Goal: Transaction & Acquisition: Download file/media

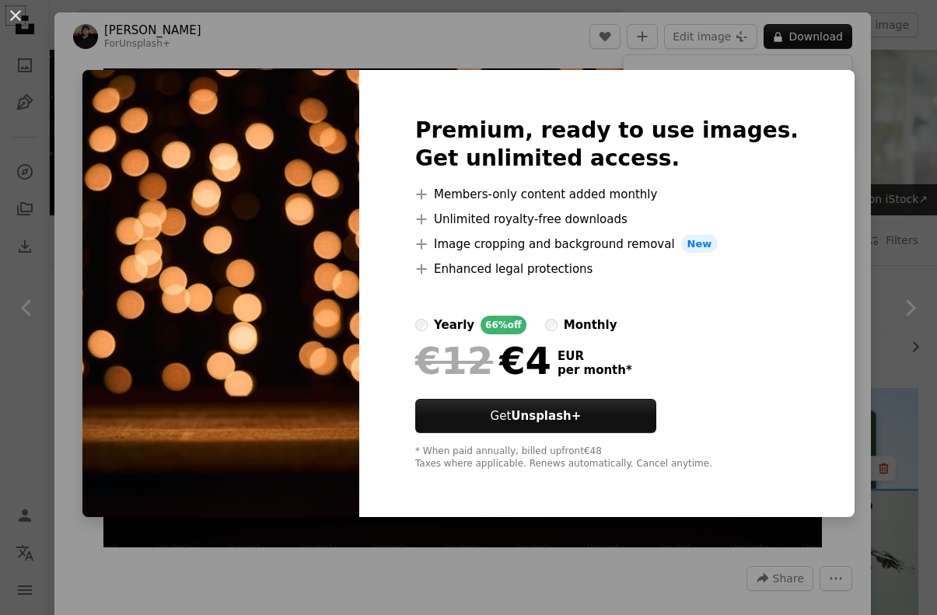
scroll to position [949, 0]
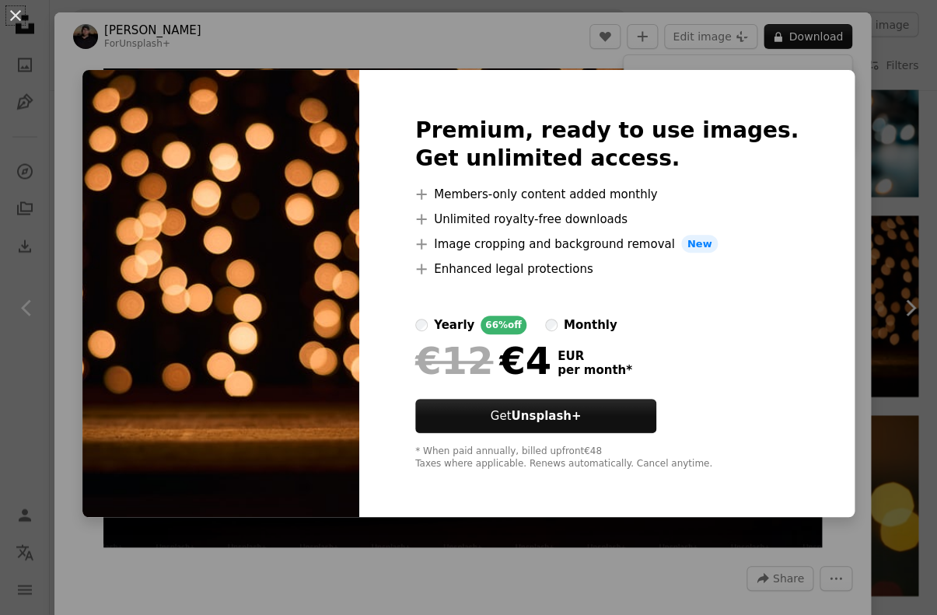
click at [295, 253] on img at bounding box center [220, 294] width 277 height 448
click at [435, 59] on div "An X shape Premium, ready to use images. Get unlimited access. A plus sign Memb…" at bounding box center [468, 307] width 937 height 615
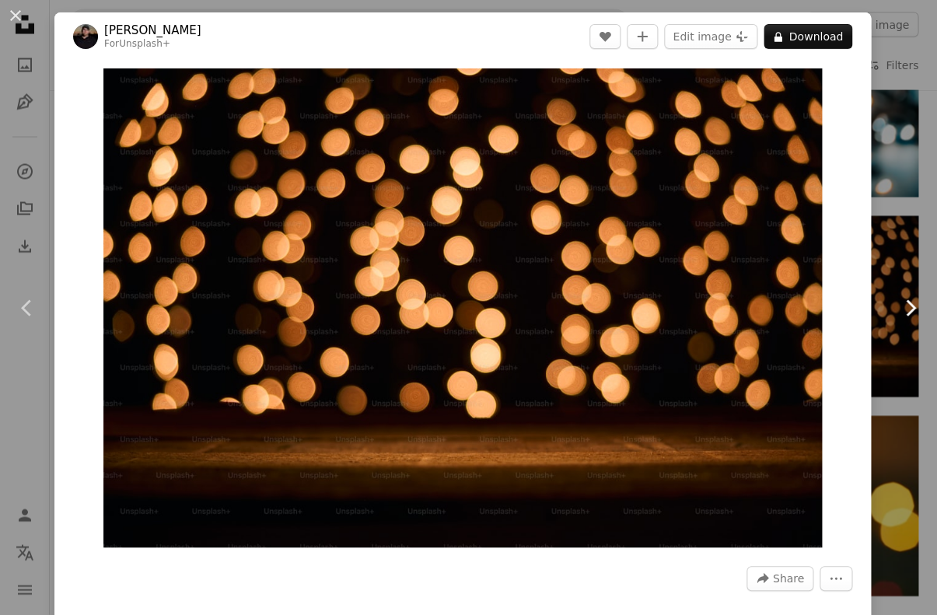
click at [899, 253] on link "Chevron right" at bounding box center [909, 307] width 54 height 149
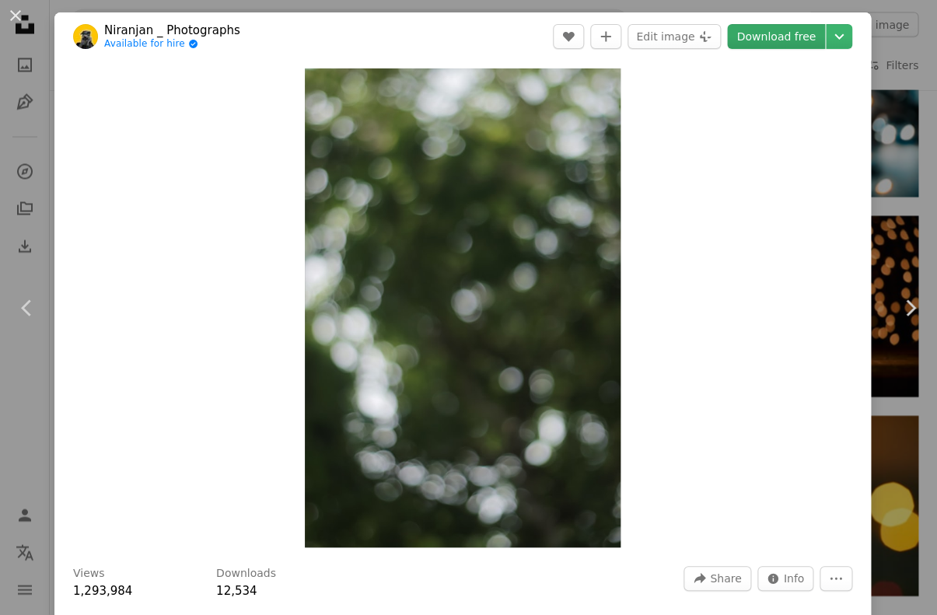
click at [785, 37] on link "Download free" at bounding box center [776, 36] width 98 height 25
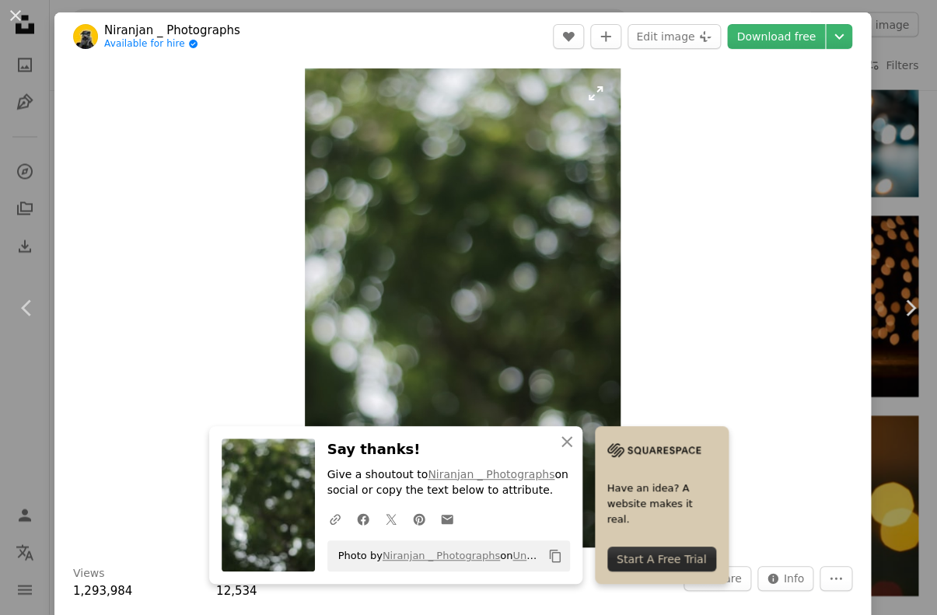
click at [485, 120] on img "Zoom in on this image" at bounding box center [463, 307] width 316 height 479
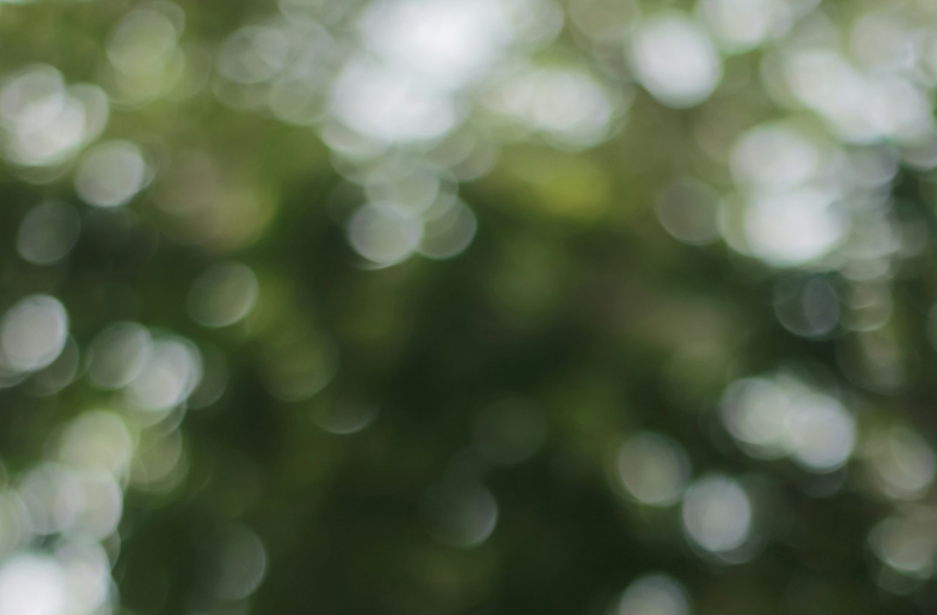
scroll to position [393, 0]
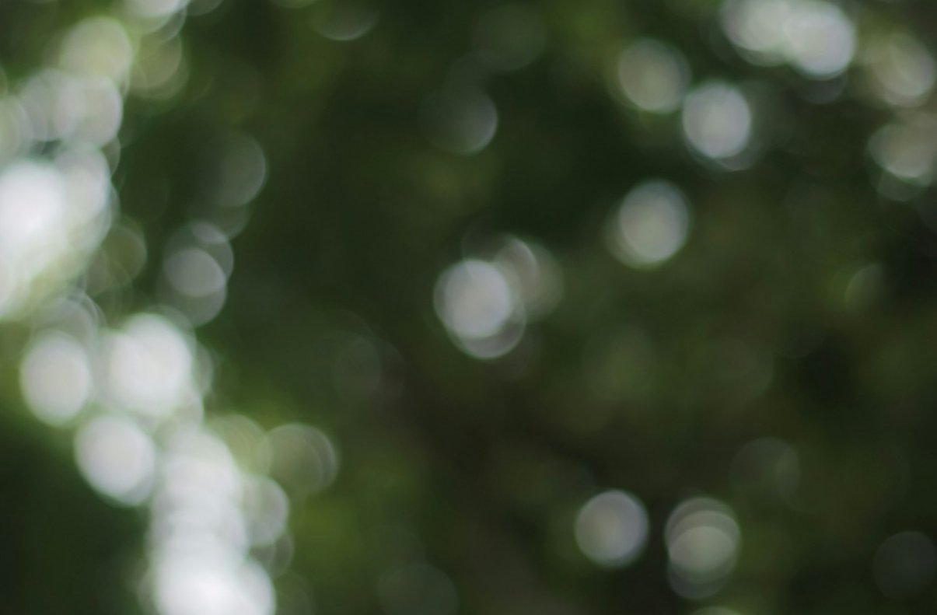
click at [485, 120] on img "Zoom out on this image" at bounding box center [468, 315] width 938 height 1419
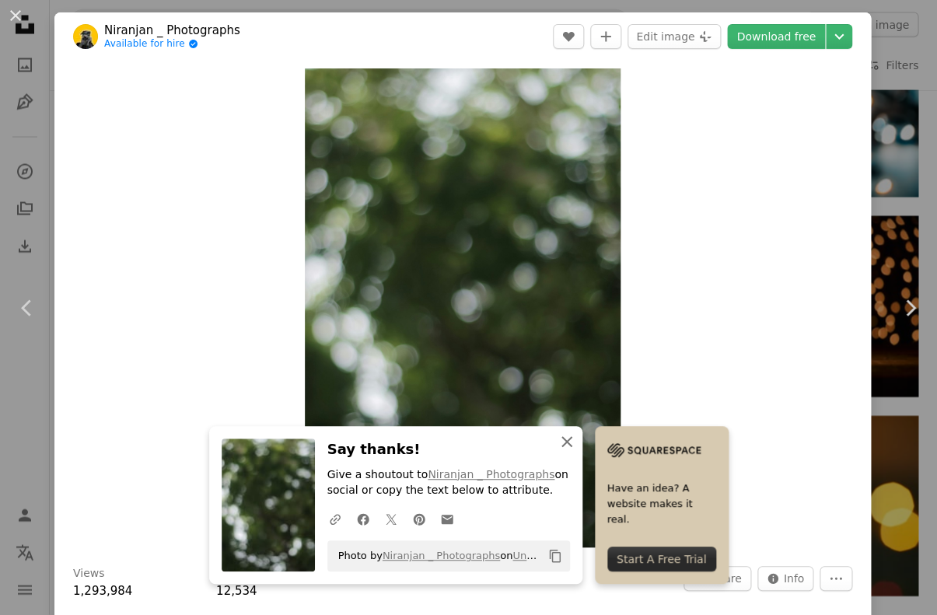
click at [571, 445] on icon "An X shape" at bounding box center [566, 441] width 19 height 19
